Goal: Find specific page/section: Find specific page/section

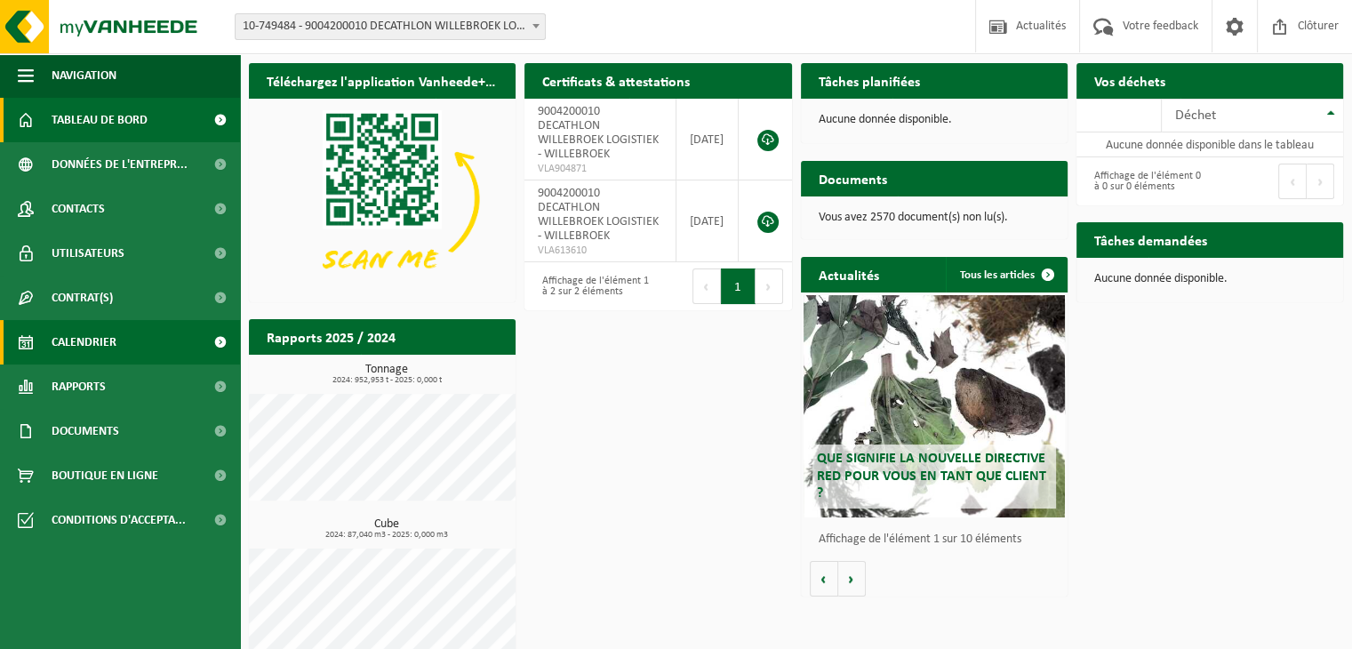
click at [74, 341] on span "Calendrier" at bounding box center [84, 342] width 65 height 44
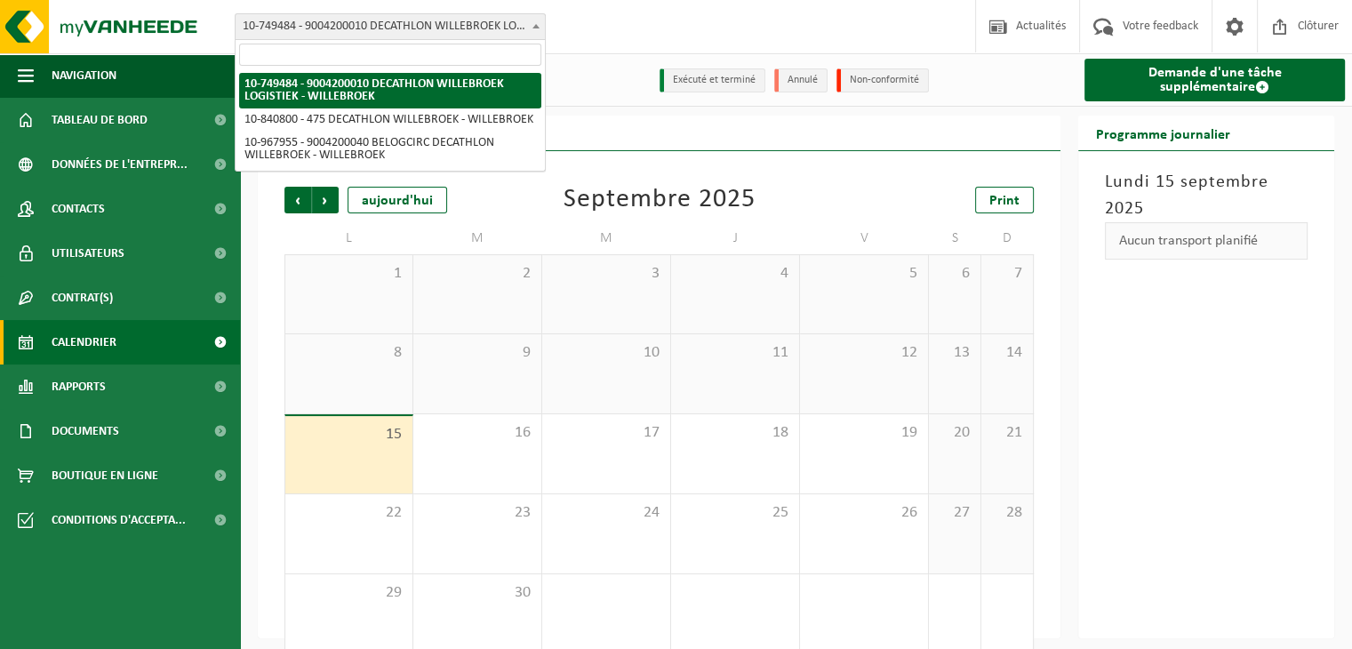
click at [453, 25] on span "10-749484 - 9004200010 DECATHLON WILLEBROEK LOGISTIEK - WILLEBROEK" at bounding box center [390, 26] width 309 height 25
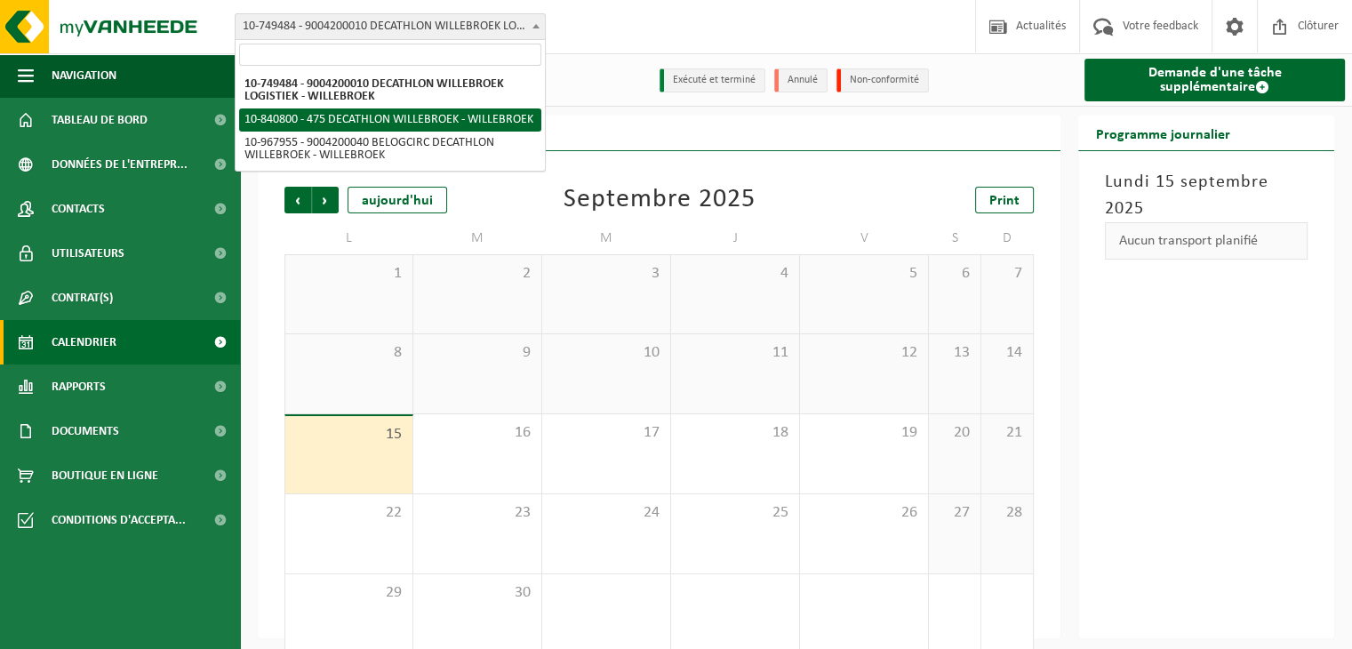
select select "92043"
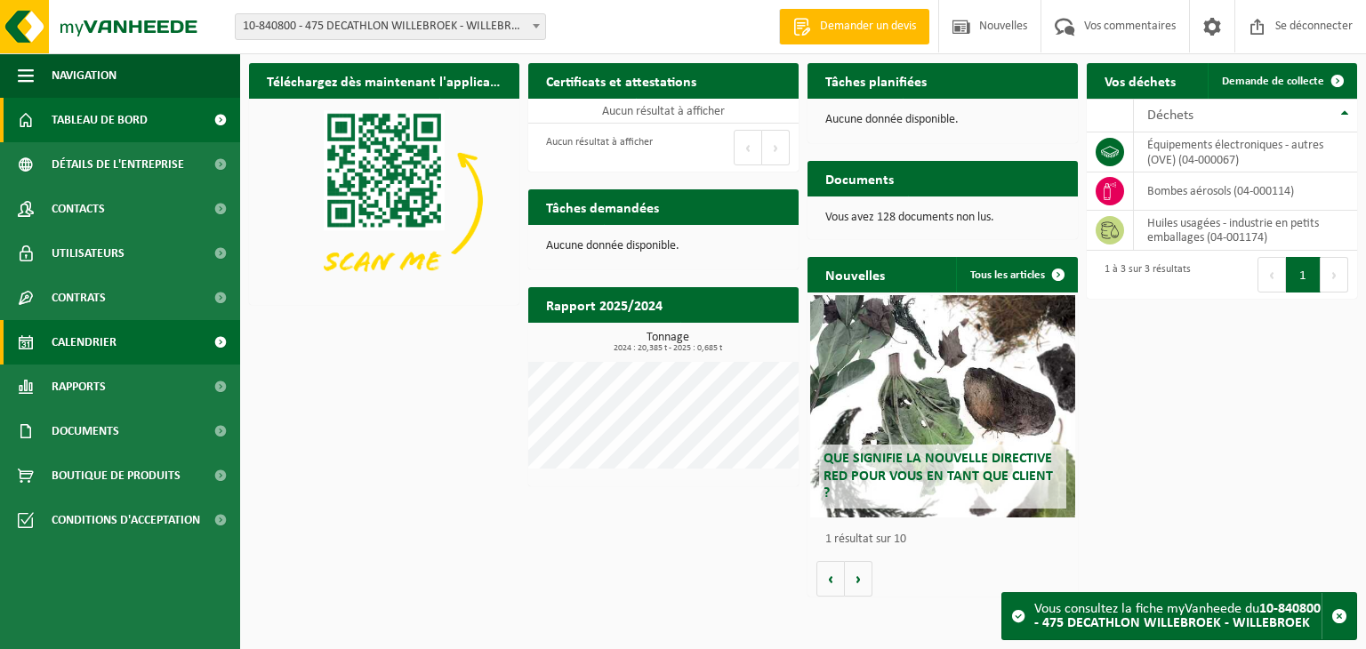
click at [87, 346] on font "Calendrier" at bounding box center [84, 342] width 65 height 13
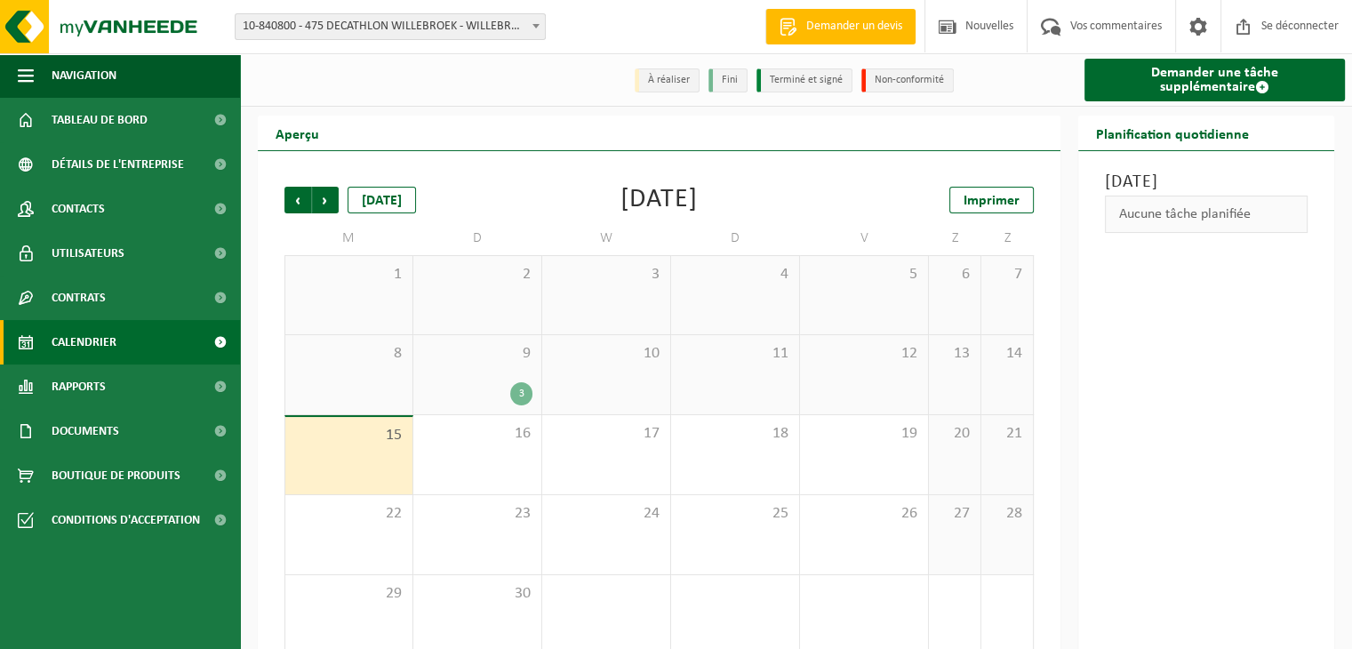
click at [530, 21] on span at bounding box center [536, 25] width 18 height 23
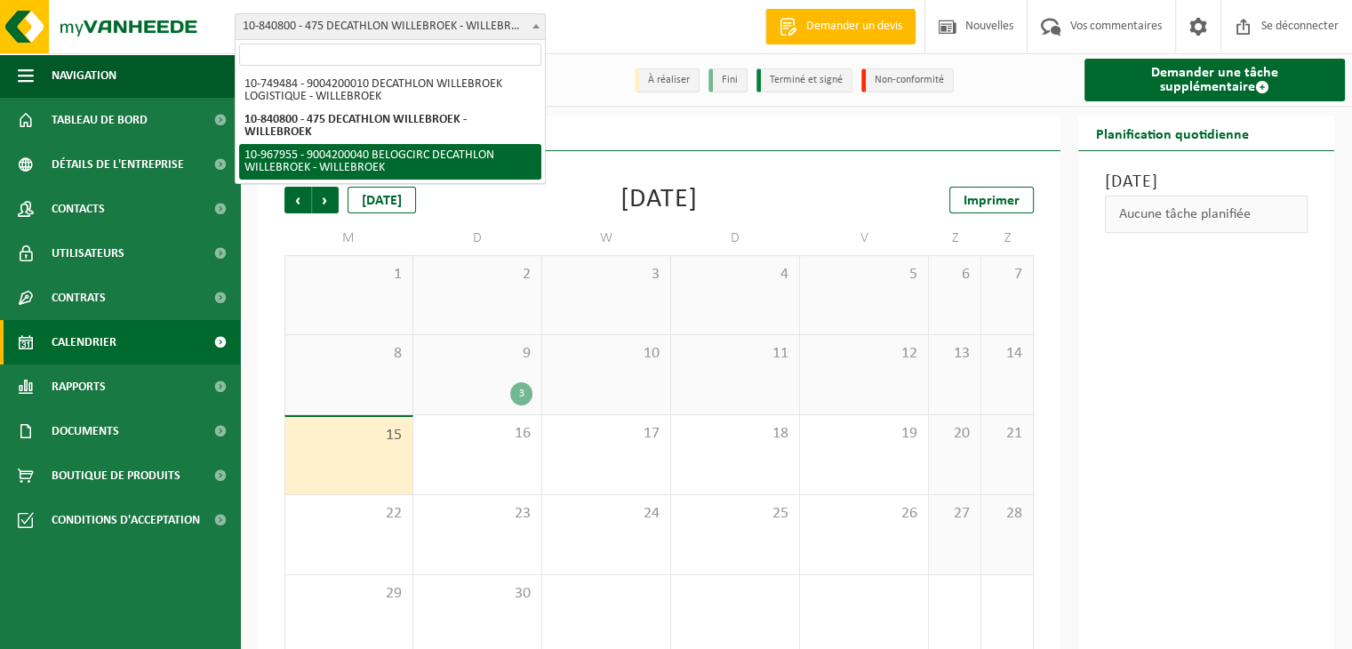
select select "154029"
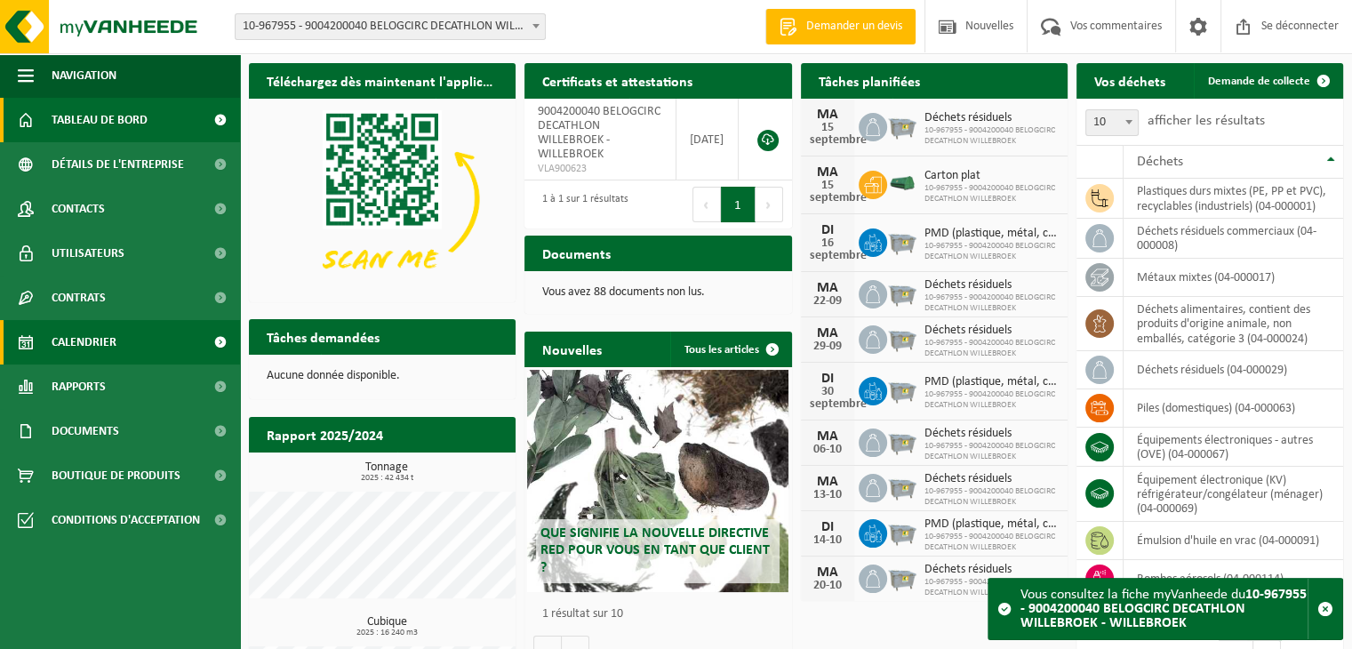
click at [60, 349] on font "Calendrier" at bounding box center [84, 342] width 65 height 13
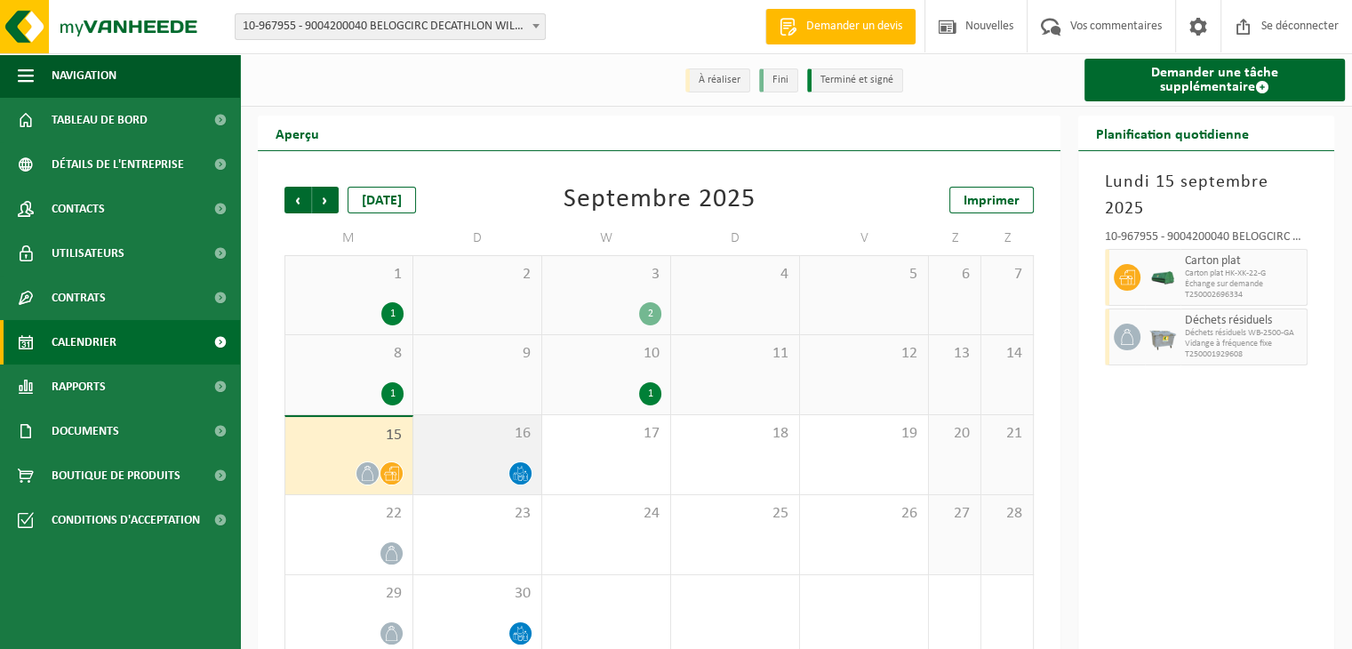
click at [477, 453] on div "16" at bounding box center [477, 454] width 128 height 79
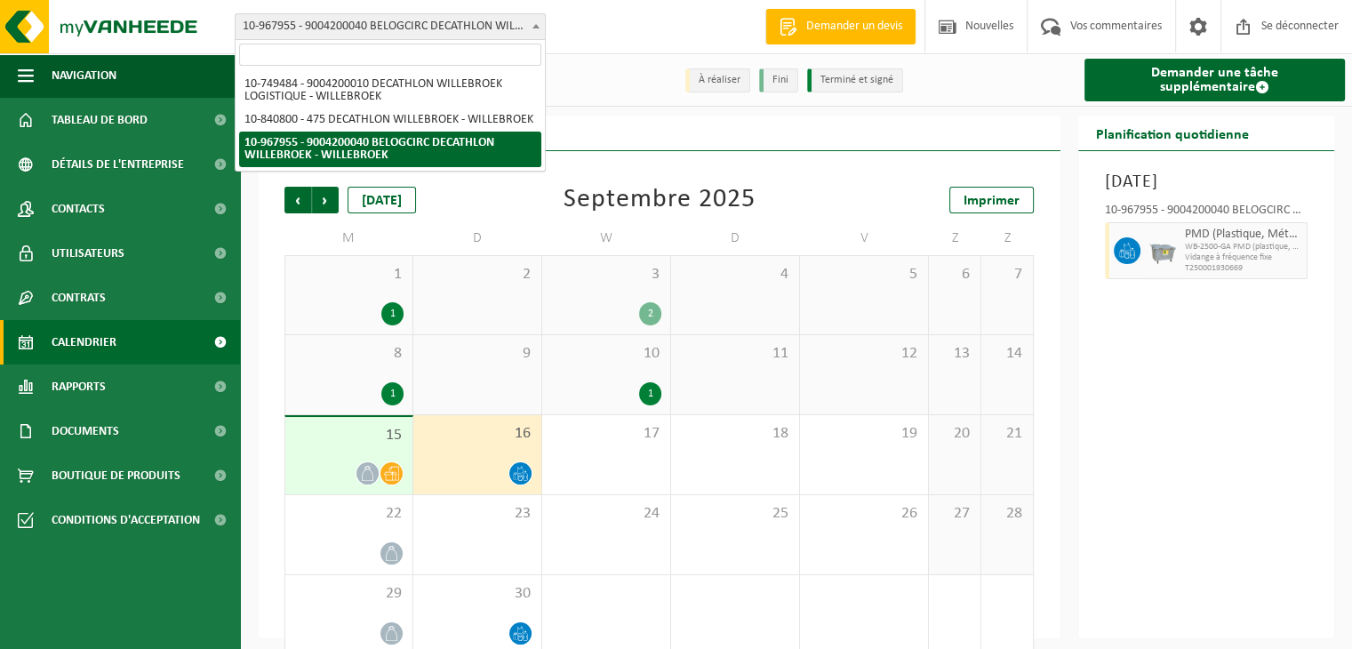
click at [527, 21] on span at bounding box center [536, 25] width 18 height 23
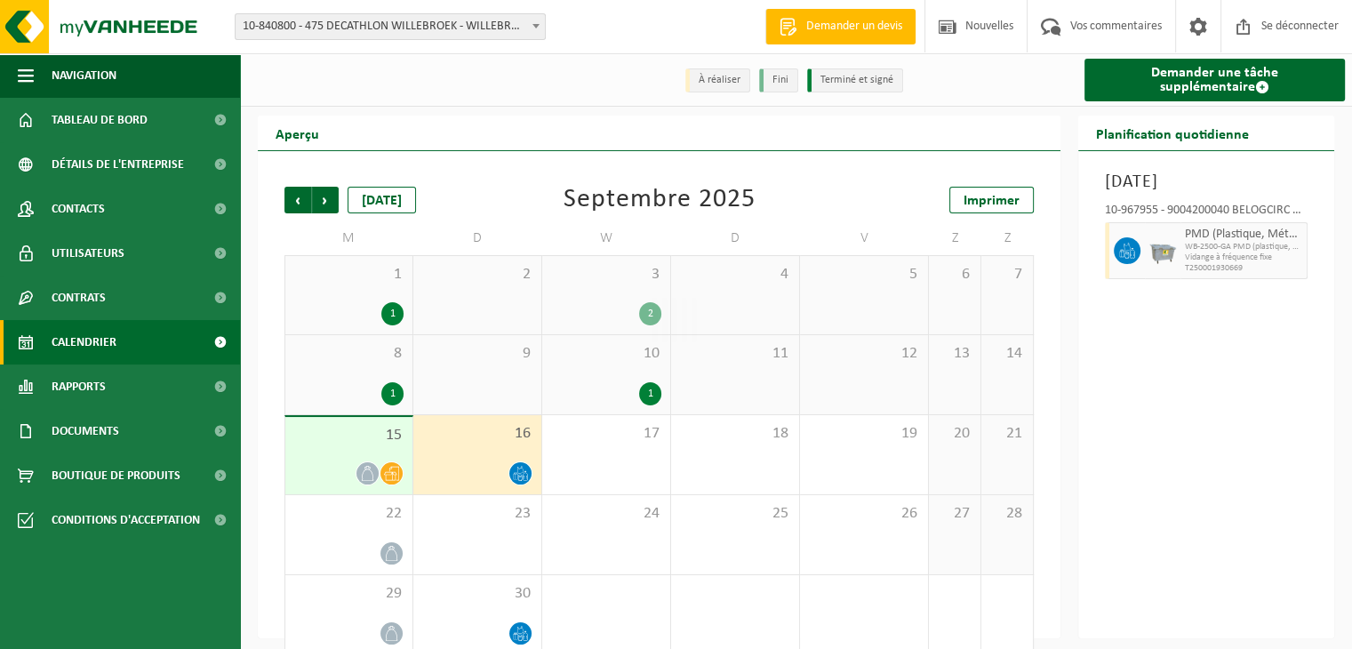
select select "92043"
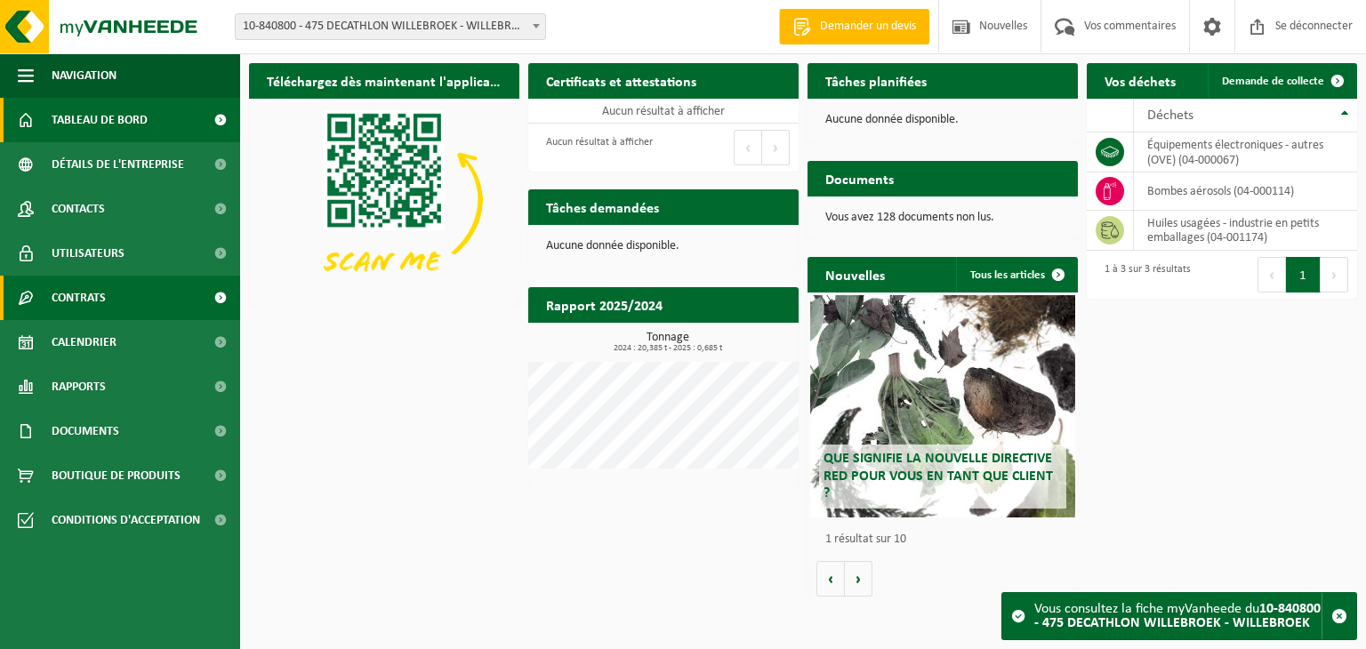
click at [119, 296] on link "Contrats" at bounding box center [120, 298] width 240 height 44
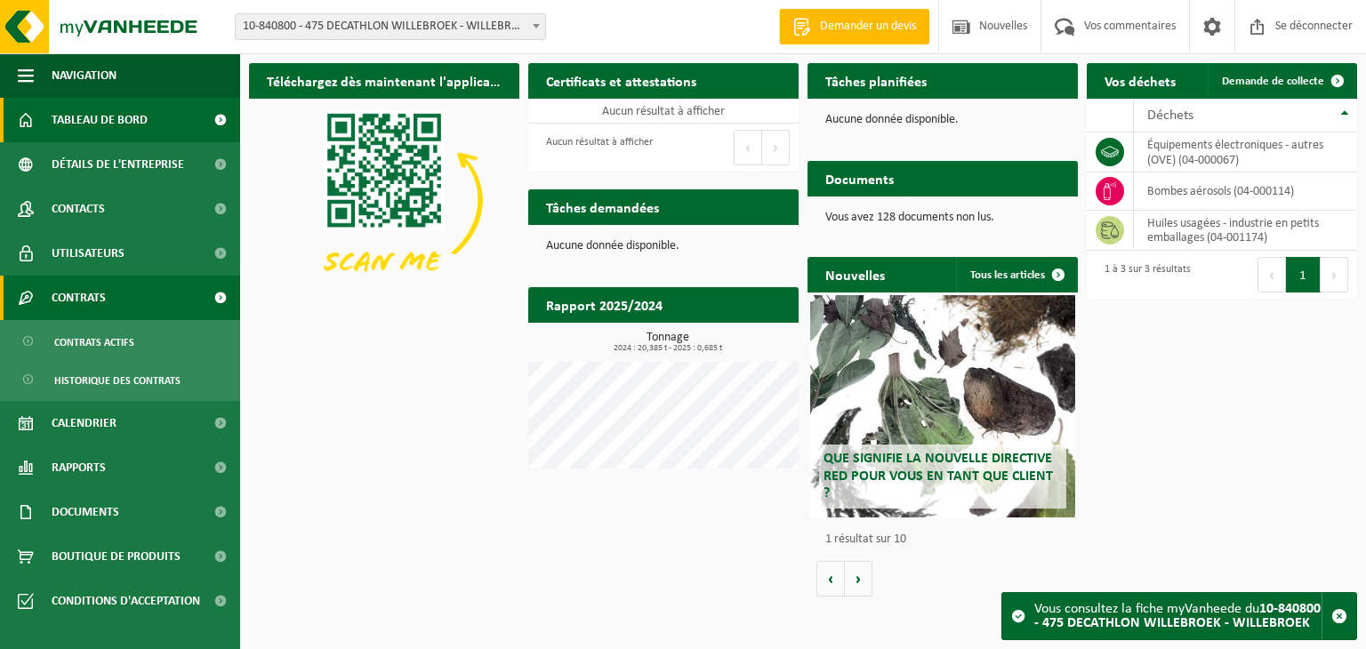
click at [119, 296] on link "Contrats" at bounding box center [120, 298] width 240 height 44
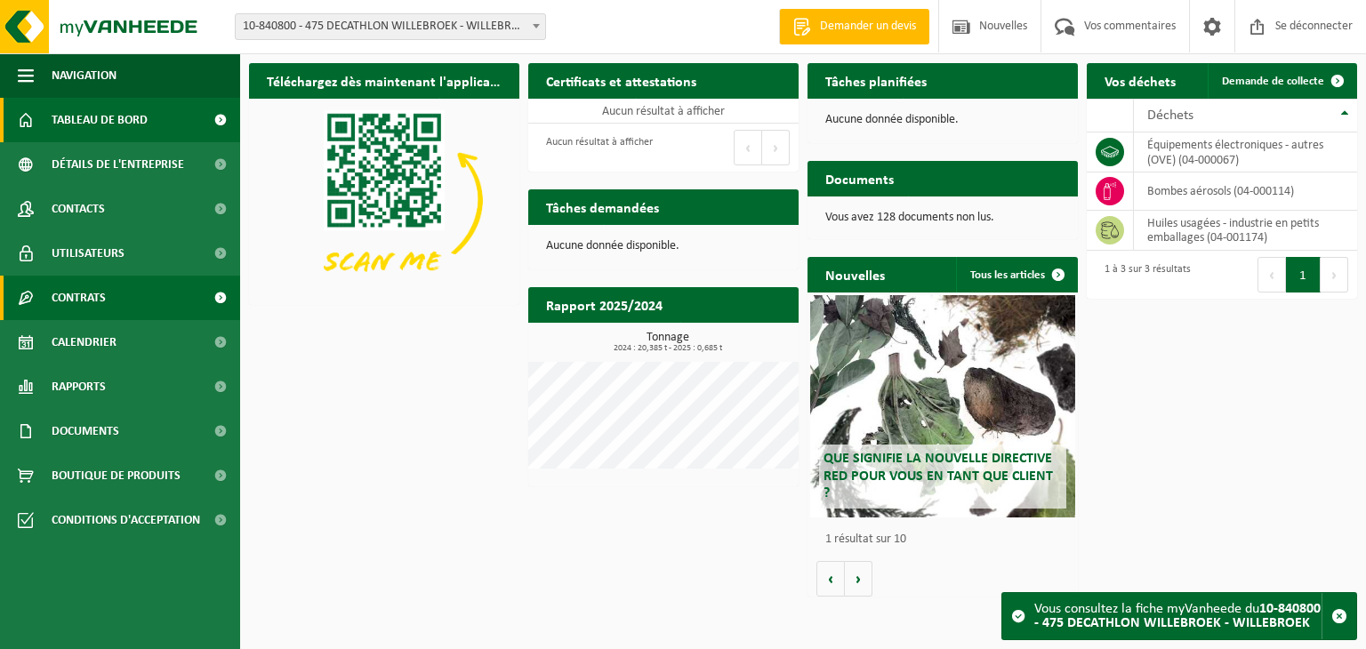
click at [109, 293] on link "Contrats" at bounding box center [120, 298] width 240 height 44
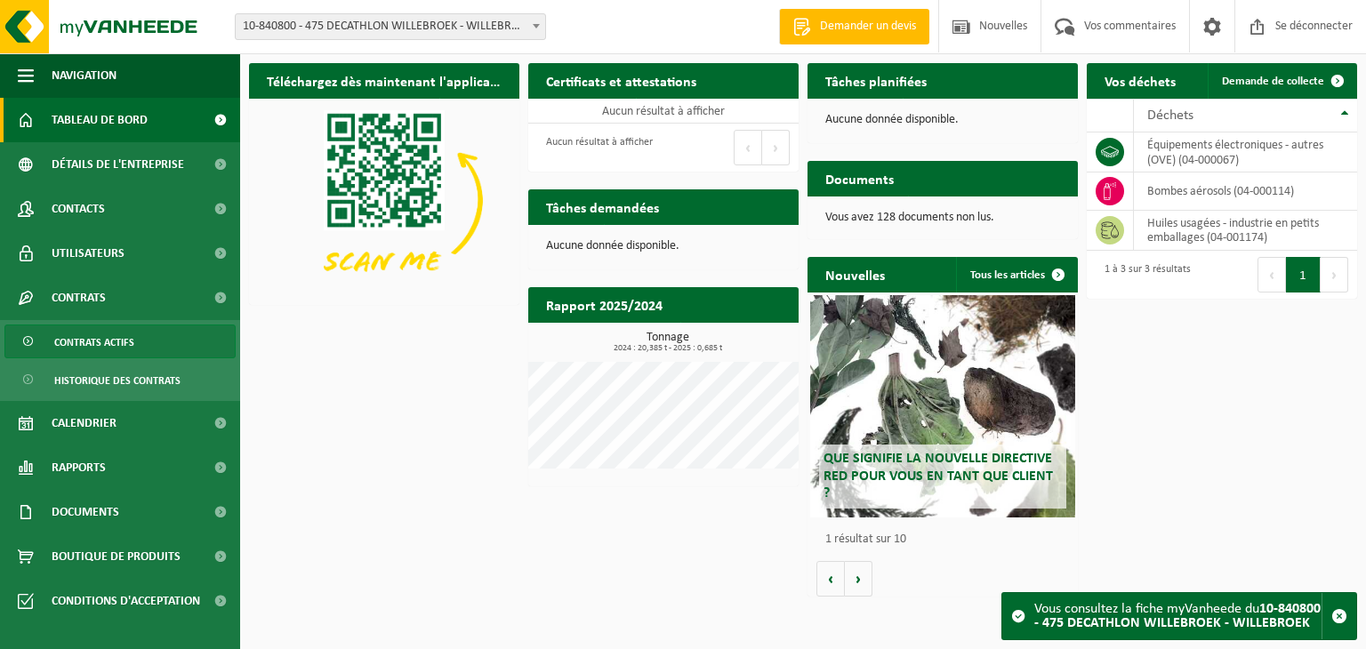
click at [113, 333] on span "Contrats actifs" at bounding box center [94, 342] width 80 height 34
